Goal: Task Accomplishment & Management: Manage account settings

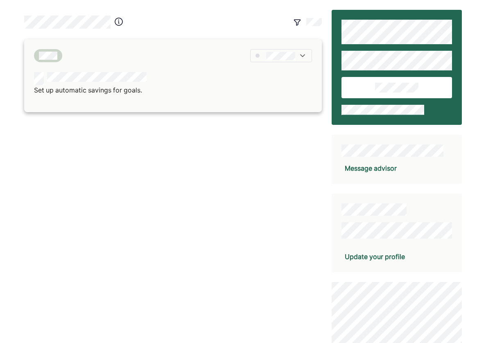
click at [101, 65] on div "Set up automatic savings for goals." at bounding box center [172, 75] width 297 height 73
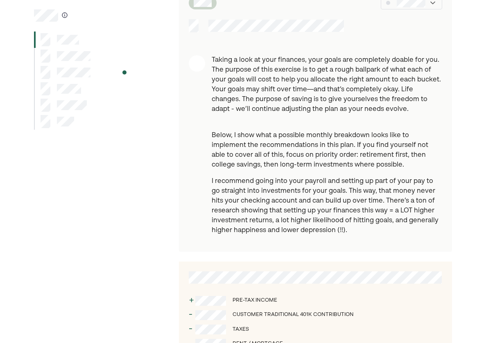
scroll to position [54, 0]
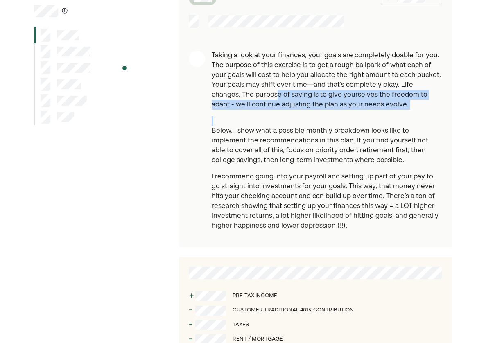
drag, startPoint x: 249, startPoint y: 96, endPoint x: 250, endPoint y: 117, distance: 21.7
click at [250, 117] on div "Taking a look at your finances, your goals are completely doable for you. The p…" at bounding box center [326, 144] width 231 height 187
click at [250, 117] on p "Below, I show what a possible monthly breakdown looks like to implement the rec…" at bounding box center [326, 140] width 231 height 49
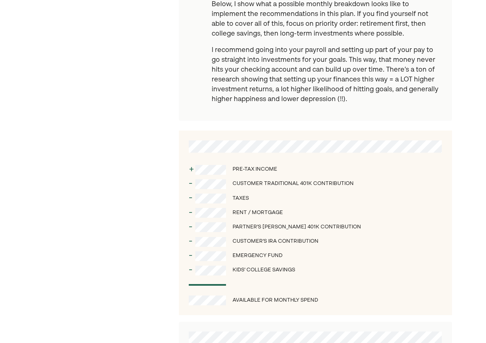
scroll to position [182, 0]
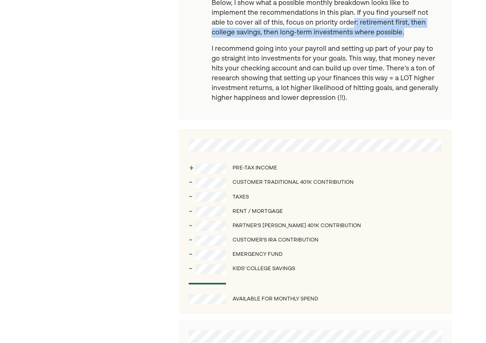
drag, startPoint x: 301, startPoint y: 18, endPoint x: 334, endPoint y: 30, distance: 35.2
click at [334, 30] on p "Below, I show what a possible monthly breakdown looks like to implement the rec…" at bounding box center [326, 13] width 231 height 49
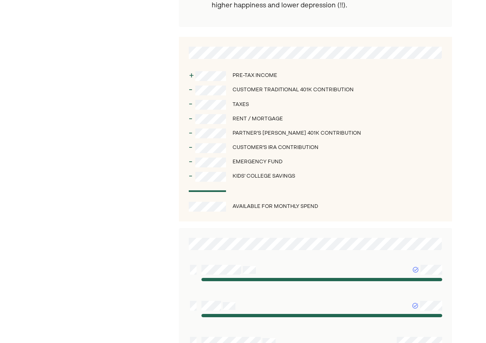
scroll to position [220, 0]
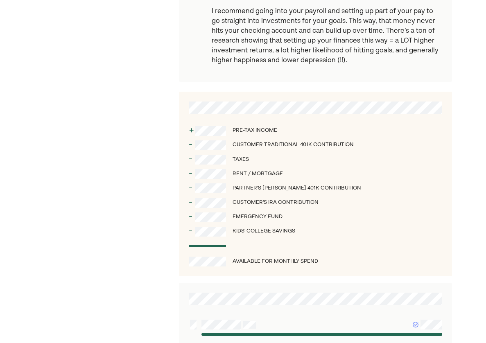
click at [233, 202] on div "Customer's IRA contribution" at bounding box center [275, 202] width 86 height 9
click at [266, 220] on div "- Emergency fund" at bounding box center [316, 217] width 254 height 14
click at [266, 220] on div "Emergency fund" at bounding box center [257, 217] width 50 height 9
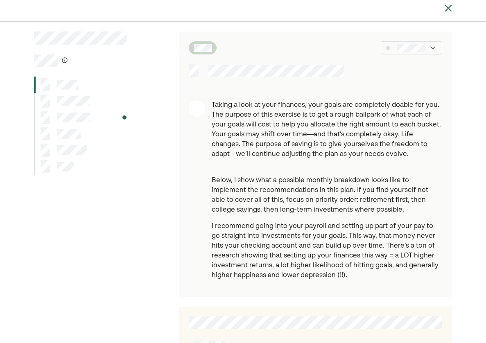
scroll to position [0, 0]
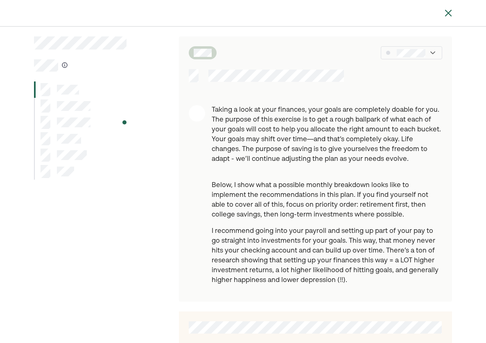
click at [353, 74] on div at bounding box center [315, 75] width 273 height 13
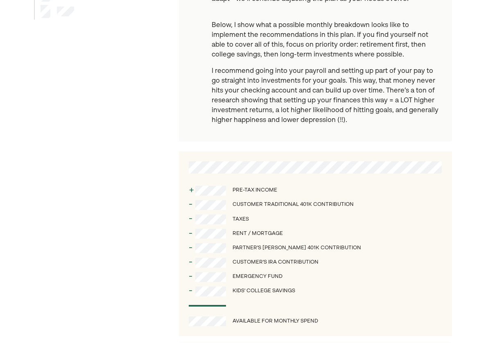
scroll to position [155, 0]
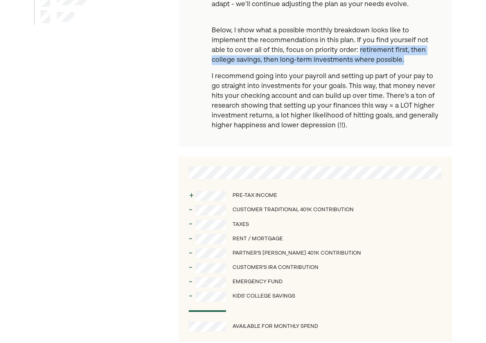
drag, startPoint x: 306, startPoint y: 52, endPoint x: 337, endPoint y: 61, distance: 32.6
click at [337, 61] on p "Below, I show what a possible monthly breakdown looks like to implement the rec…" at bounding box center [326, 40] width 231 height 49
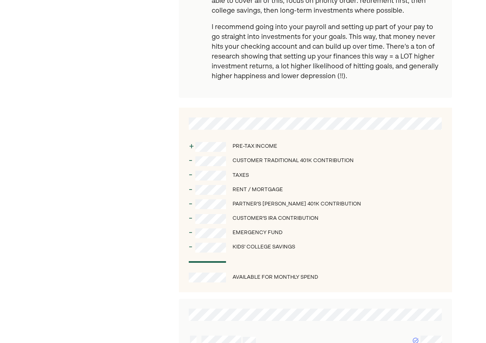
scroll to position [207, 0]
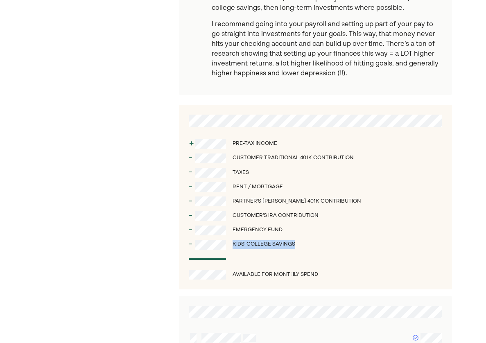
drag, startPoint x: 233, startPoint y: 243, endPoint x: 295, endPoint y: 243, distance: 61.8
click at [295, 243] on div "Kids' college savings" at bounding box center [263, 244] width 63 height 9
drag, startPoint x: 236, startPoint y: 143, endPoint x: 273, endPoint y: 143, distance: 37.6
click at [273, 143] on div "Pre-tax income" at bounding box center [254, 143] width 45 height 9
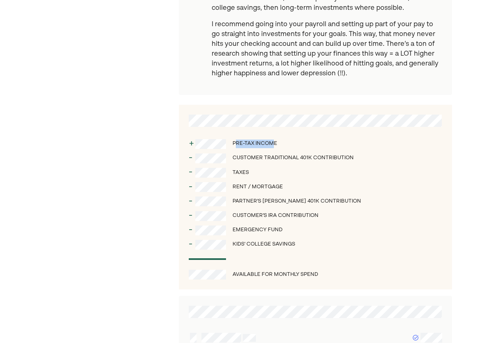
click at [273, 143] on div "Pre-tax income" at bounding box center [254, 143] width 45 height 9
click at [227, 243] on div "+ Pre-tax income - Customer Traditional 401k contribution - Taxes - Rent / mort…" at bounding box center [315, 197] width 273 height 184
click at [227, 243] on div "- Kids' college savings" at bounding box center [316, 244] width 254 height 14
click at [226, 276] on div "Available for Monthly Spend" at bounding box center [316, 275] width 254 height 10
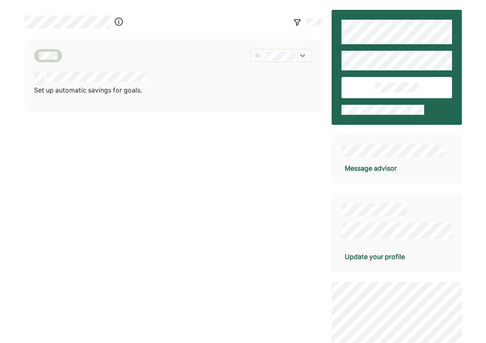
click at [314, 15] on div at bounding box center [274, 22] width 93 height 15
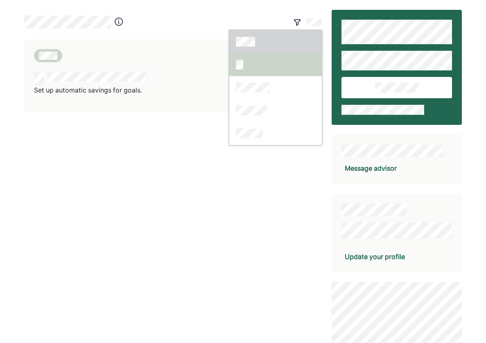
click at [277, 63] on div at bounding box center [275, 64] width 92 height 23
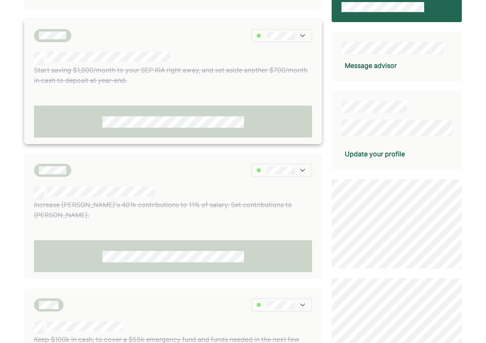
scroll to position [107, 0]
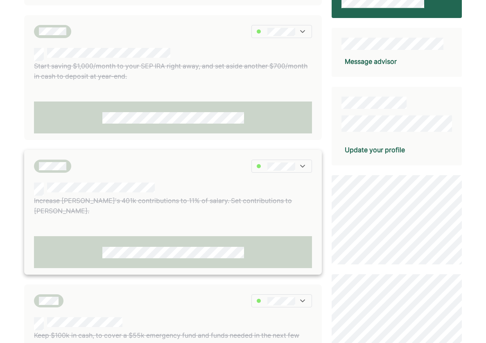
click at [137, 196] on p "Increase [PERSON_NAME]'s 401k contributions to 11% of salary. Set contributions…" at bounding box center [172, 206] width 277 height 21
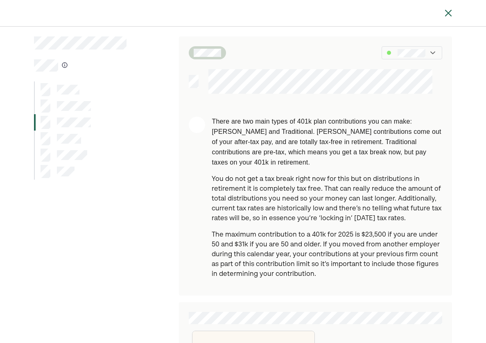
click at [431, 53] on img at bounding box center [432, 53] width 8 height 8
click at [452, 10] on img at bounding box center [448, 13] width 10 height 10
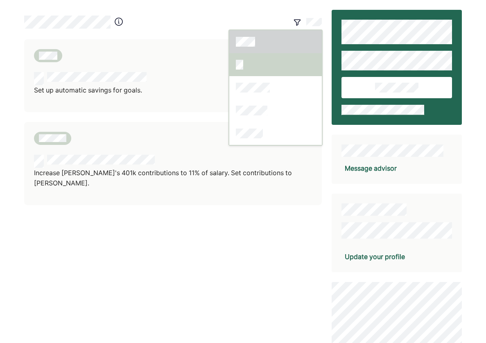
click at [247, 62] on div at bounding box center [275, 64] width 92 height 23
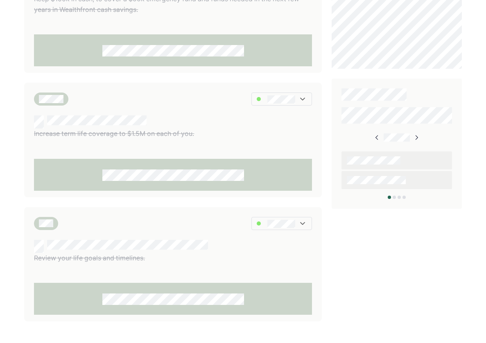
scroll to position [419, 0]
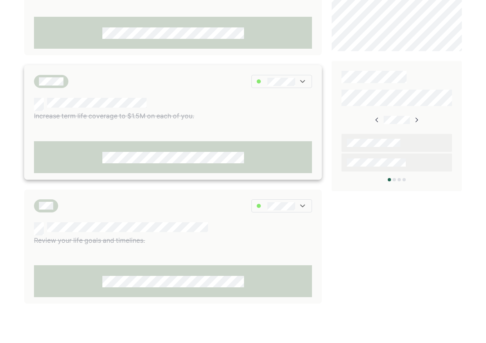
click at [299, 75] on div at bounding box center [281, 81] width 60 height 13
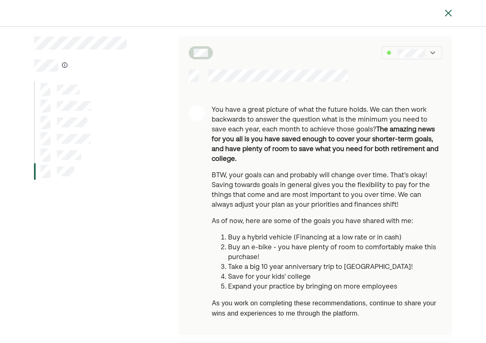
click at [456, 15] on div at bounding box center [243, 13] width 486 height 26
click at [443, 13] on img at bounding box center [448, 13] width 10 height 10
